Goal: Information Seeking & Learning: Learn about a topic

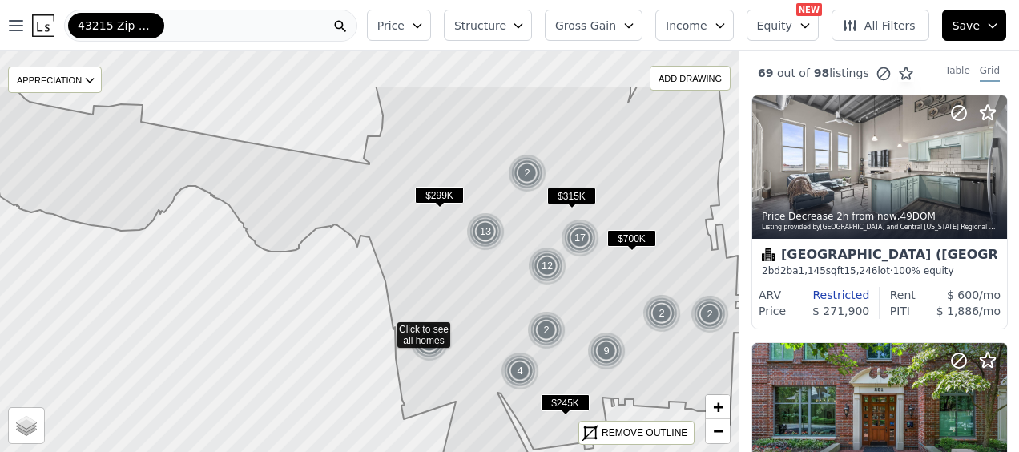
click at [484, 263] on icon at bounding box center [350, 323] width 819 height 476
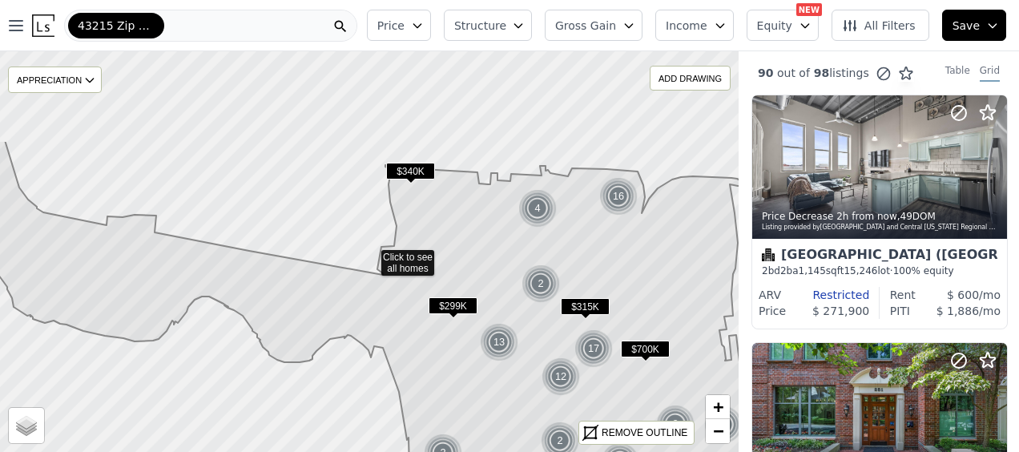
drag, startPoint x: 445, startPoint y: 144, endPoint x: 458, endPoint y: 272, distance: 128.2
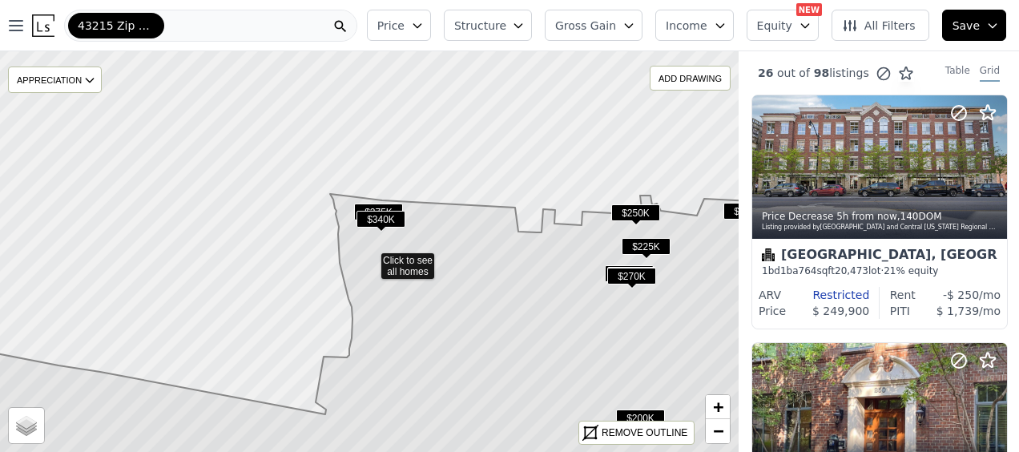
drag, startPoint x: 471, startPoint y: 213, endPoint x: 577, endPoint y: 5, distance: 233.7
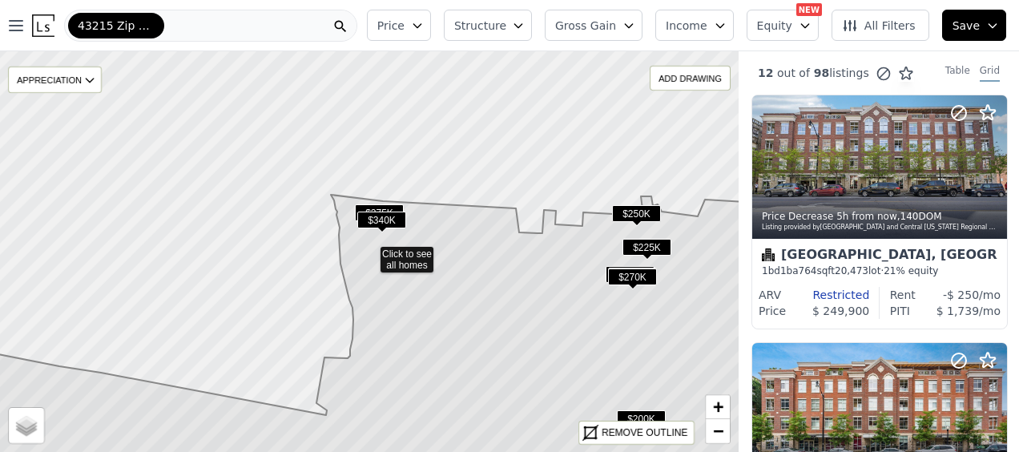
click at [507, 176] on icon at bounding box center [369, 252] width 891 height 486
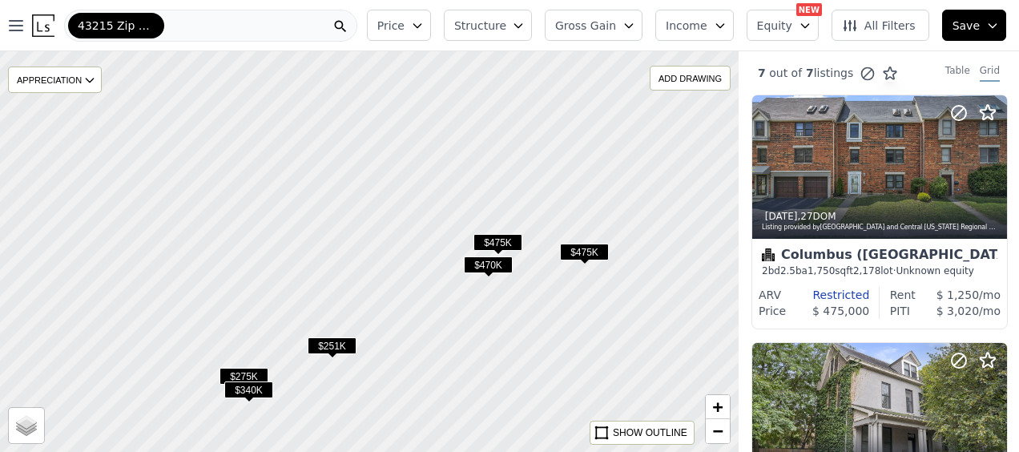
drag, startPoint x: 507, startPoint y: 199, endPoint x: 506, endPoint y: 340, distance: 141.1
click at [506, 340] on div at bounding box center [369, 251] width 886 height 481
click at [488, 263] on span "$470K" at bounding box center [488, 264] width 49 height 17
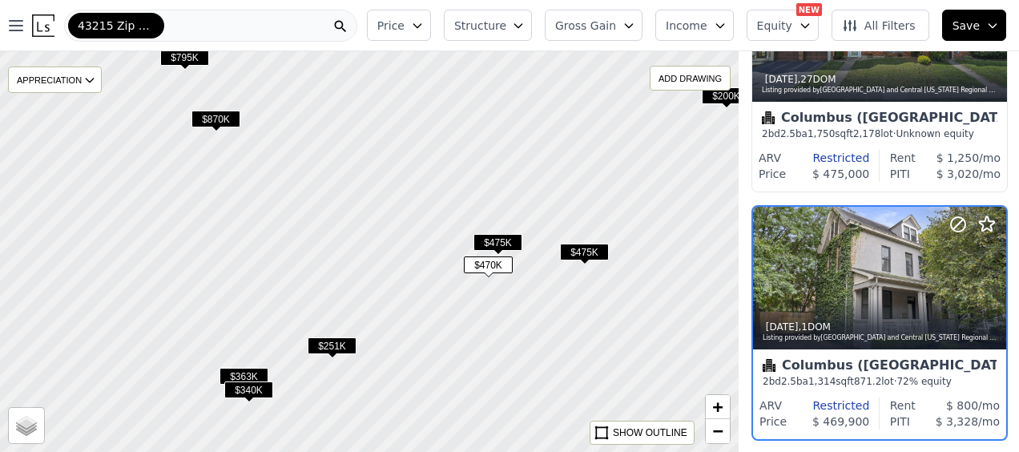
scroll to position [188, 1]
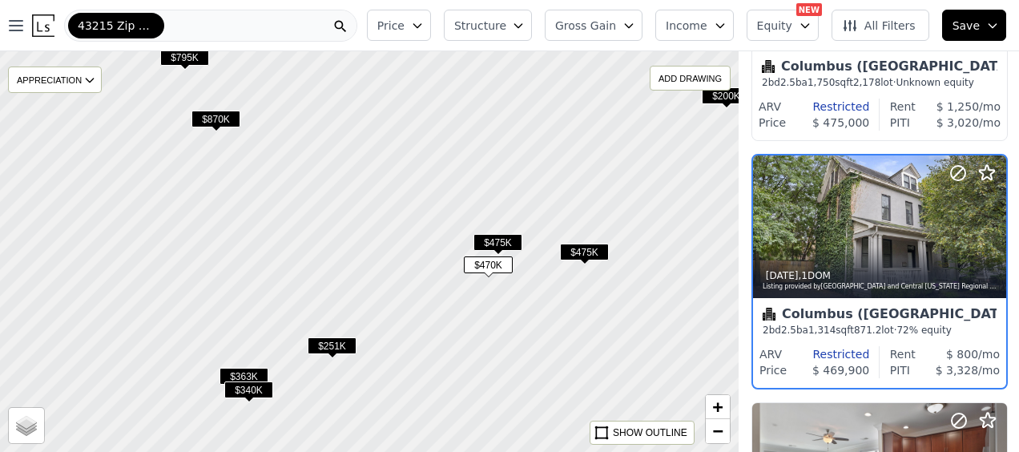
click at [497, 244] on span "$475K" at bounding box center [498, 242] width 49 height 17
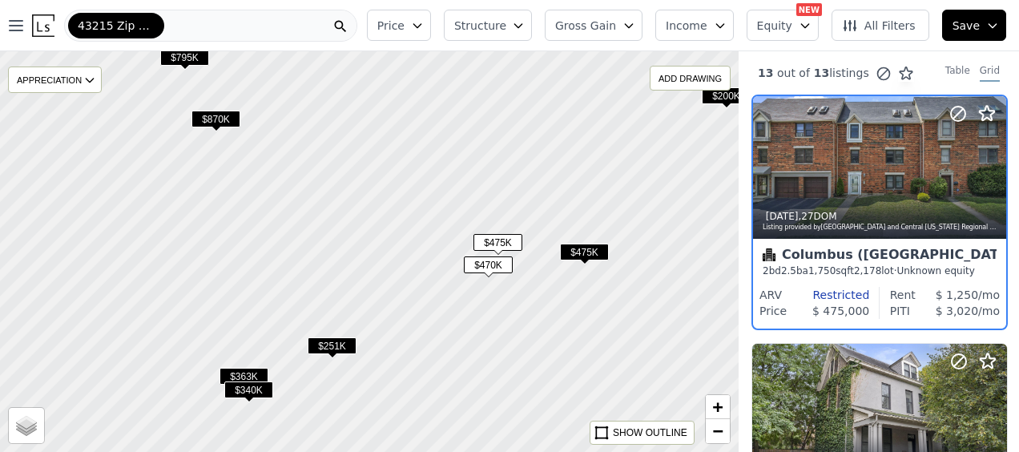
scroll to position [0, 1]
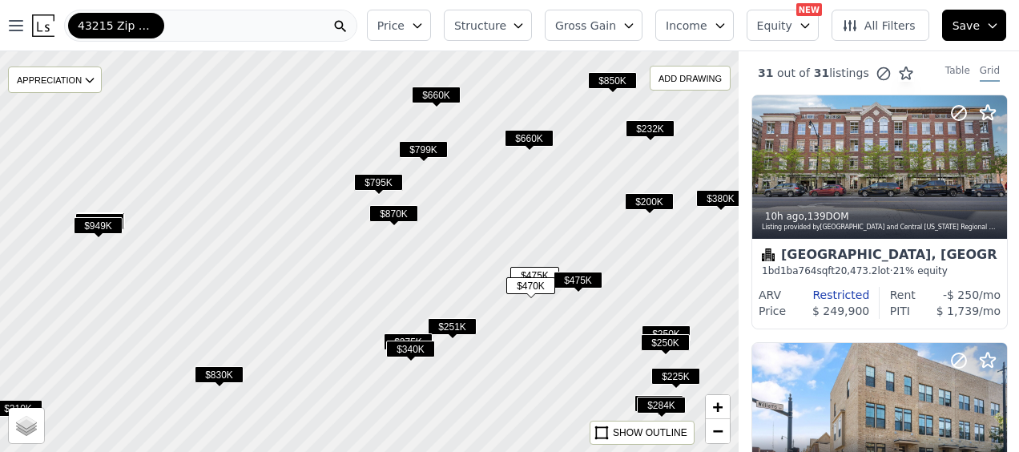
click at [172, 29] on div "43215 Zip Code" at bounding box center [210, 26] width 293 height 32
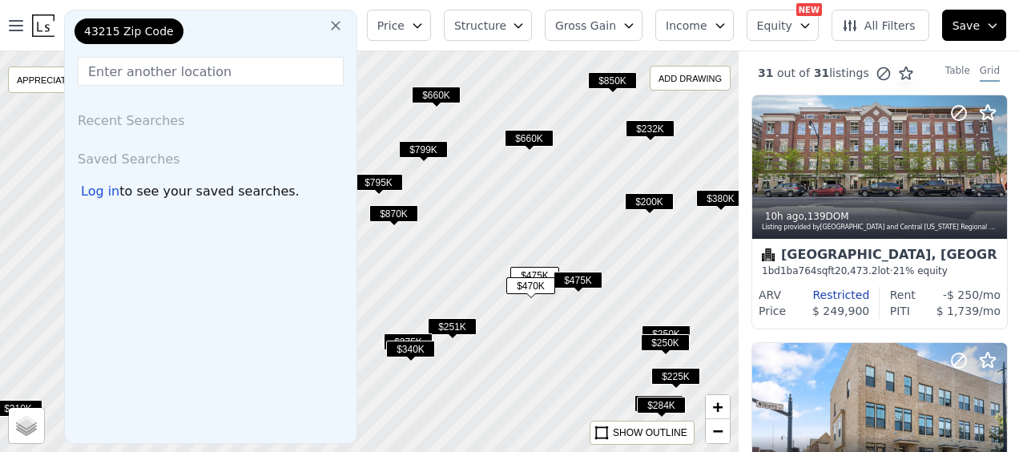
click at [344, 21] on icon at bounding box center [336, 26] width 16 height 16
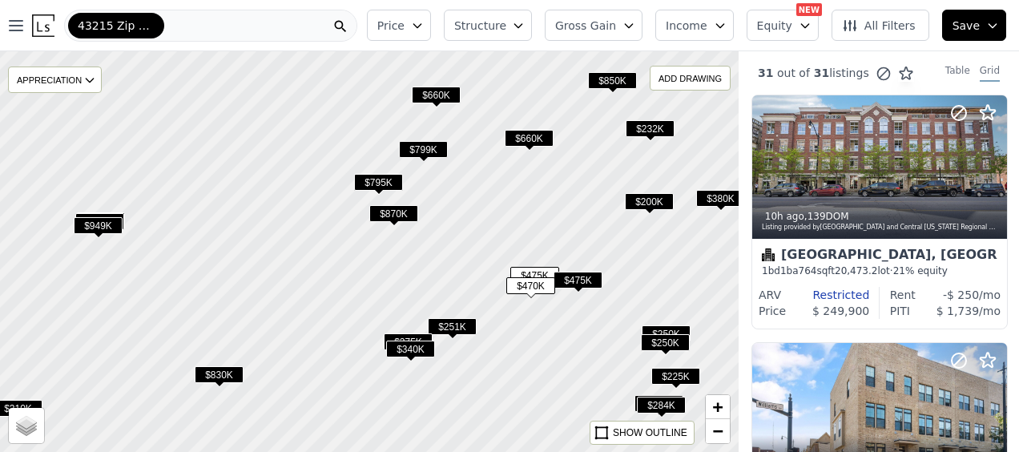
click at [264, 19] on div "43215 Zip Code" at bounding box center [210, 26] width 293 height 32
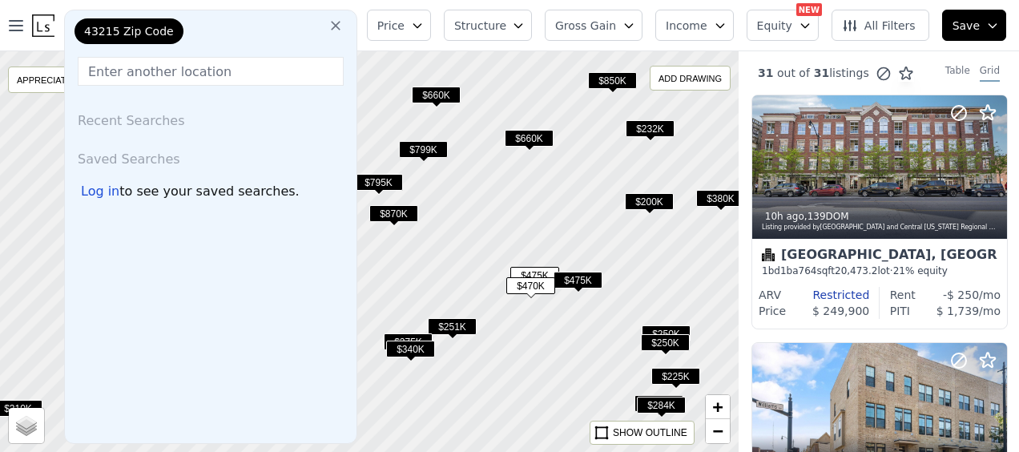
click at [344, 27] on icon at bounding box center [336, 26] width 16 height 16
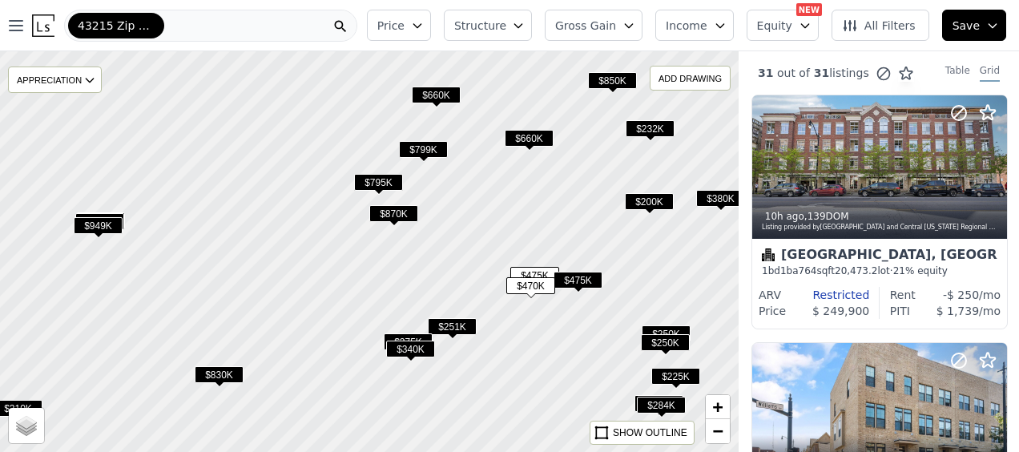
click at [246, 22] on div "43215 Zip Code" at bounding box center [210, 26] width 293 height 32
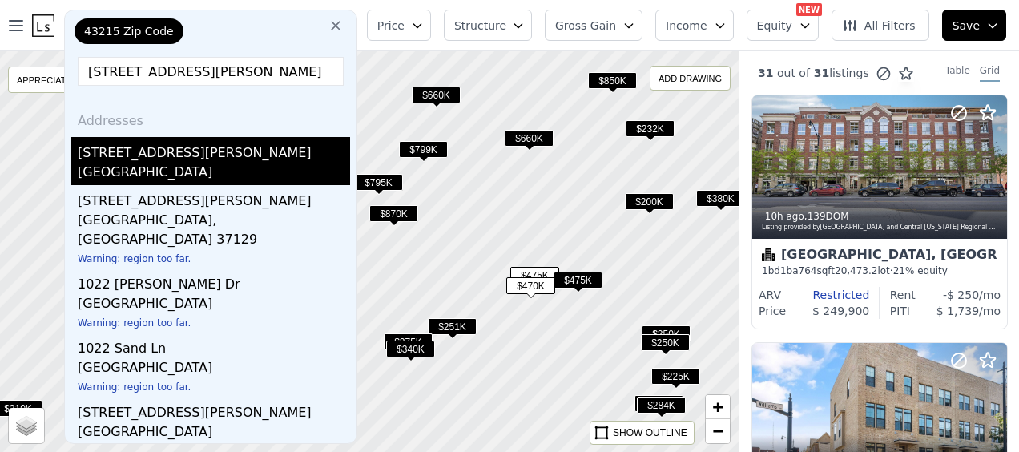
type input "[STREET_ADDRESS][PERSON_NAME]"
click at [176, 154] on div "[STREET_ADDRESS][PERSON_NAME]" at bounding box center [214, 150] width 272 height 26
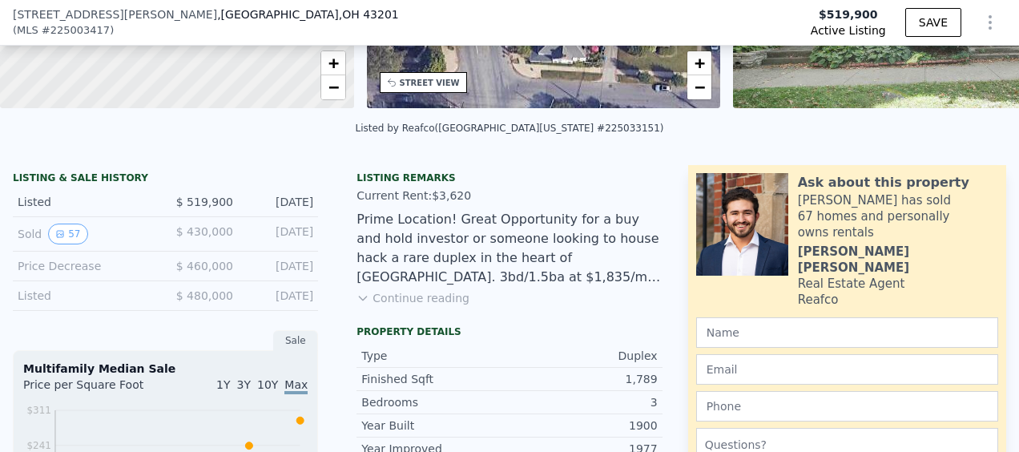
scroll to position [314, 0]
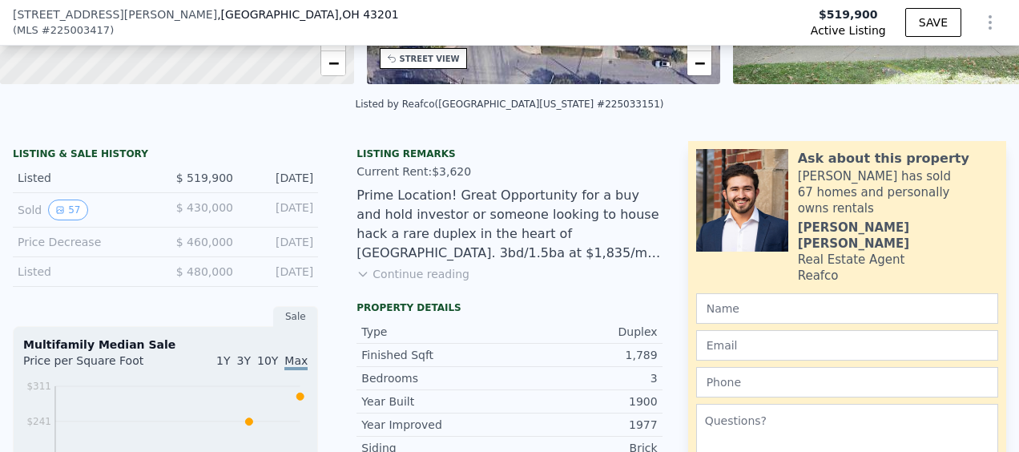
click at [441, 282] on button "Continue reading" at bounding box center [413, 274] width 113 height 16
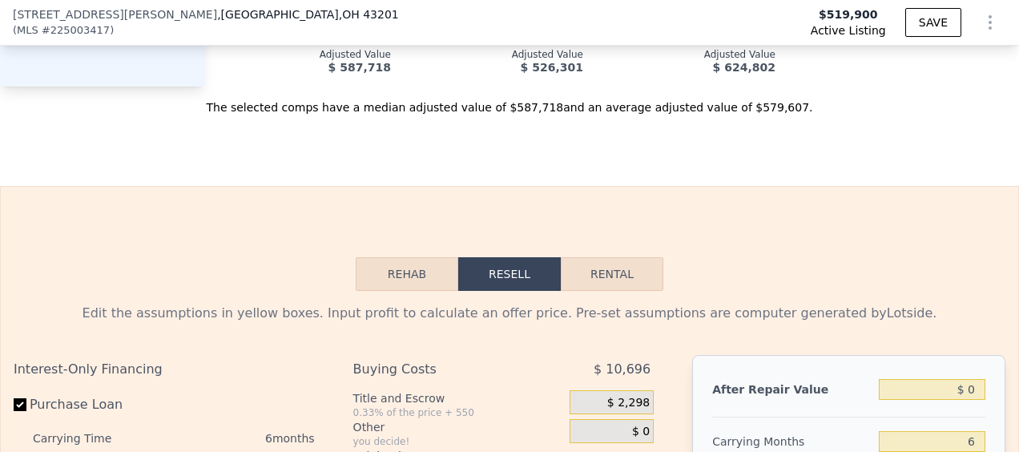
scroll to position [2318, 0]
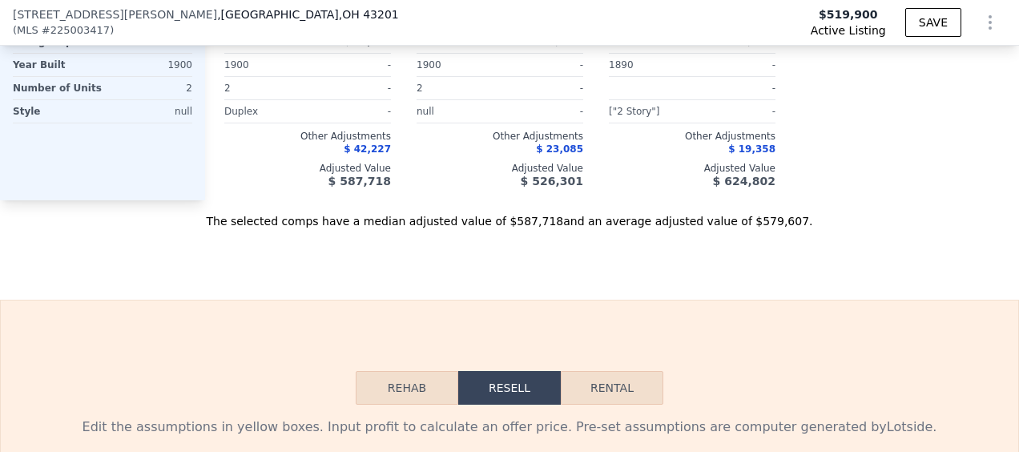
click at [400, 371] on button "Rehab" at bounding box center [407, 388] width 103 height 34
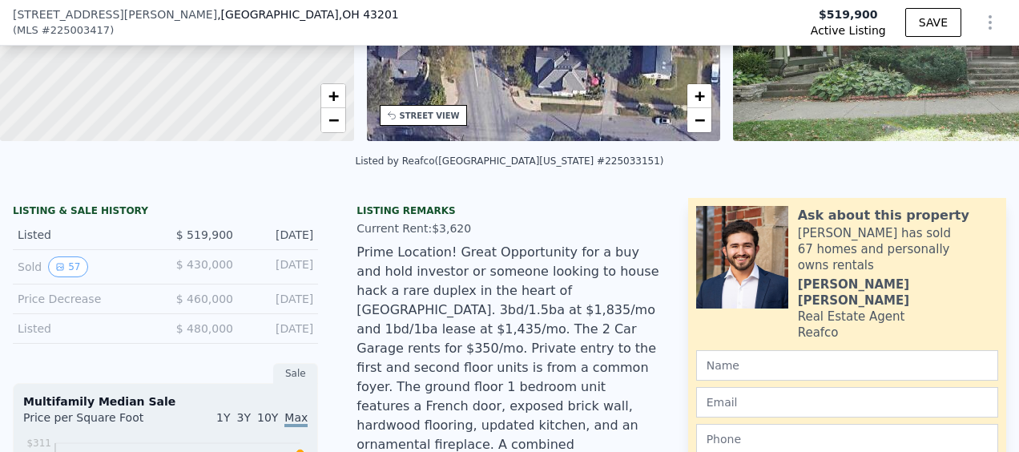
scroll to position [234, 0]
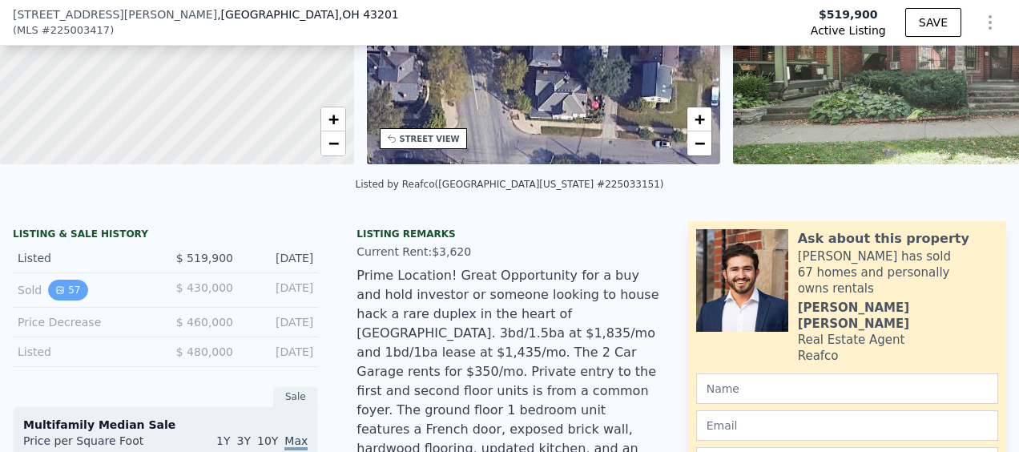
click at [79, 295] on button "57" at bounding box center [67, 290] width 39 height 21
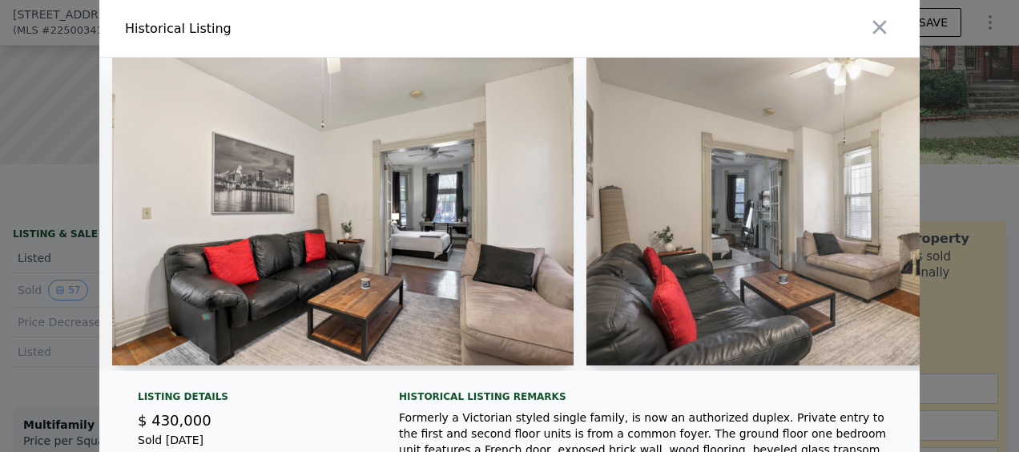
scroll to position [0, 16457]
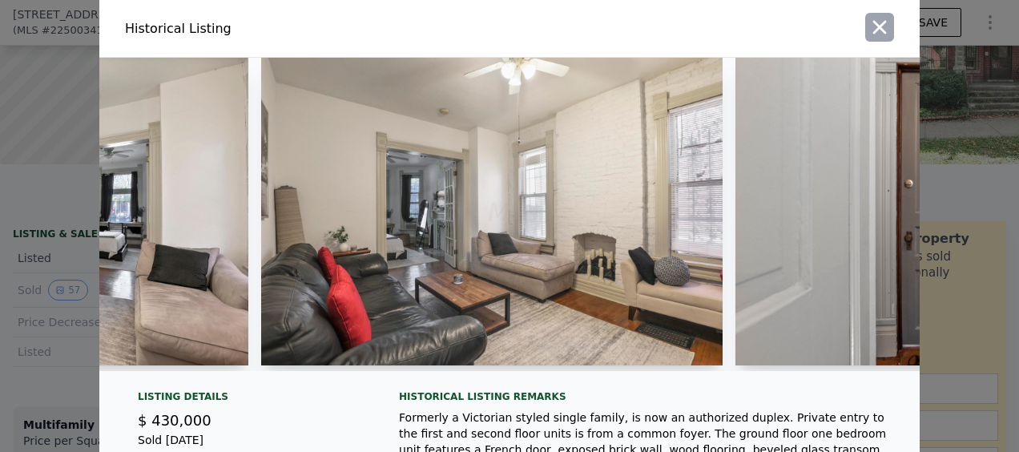
click at [880, 33] on icon "button" at bounding box center [880, 27] width 22 height 22
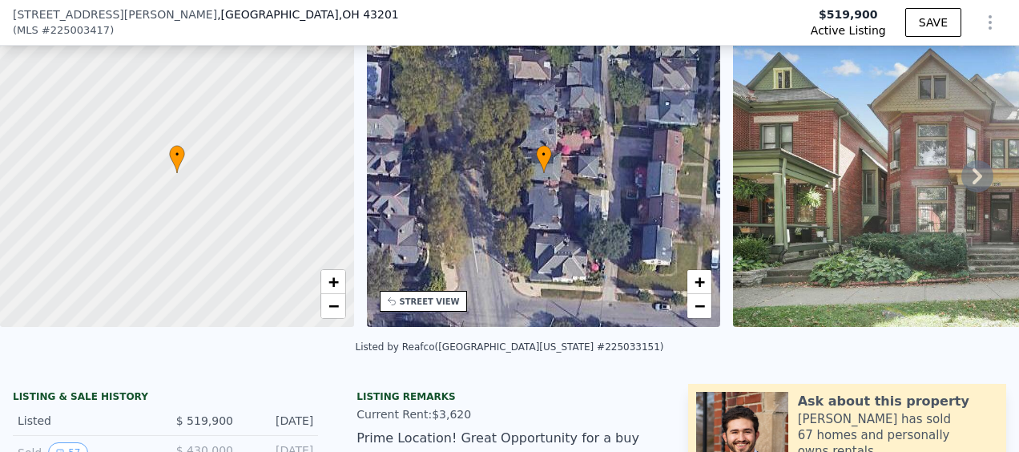
scroll to position [314, 0]
